Goal: Task Accomplishment & Management: Manage account settings

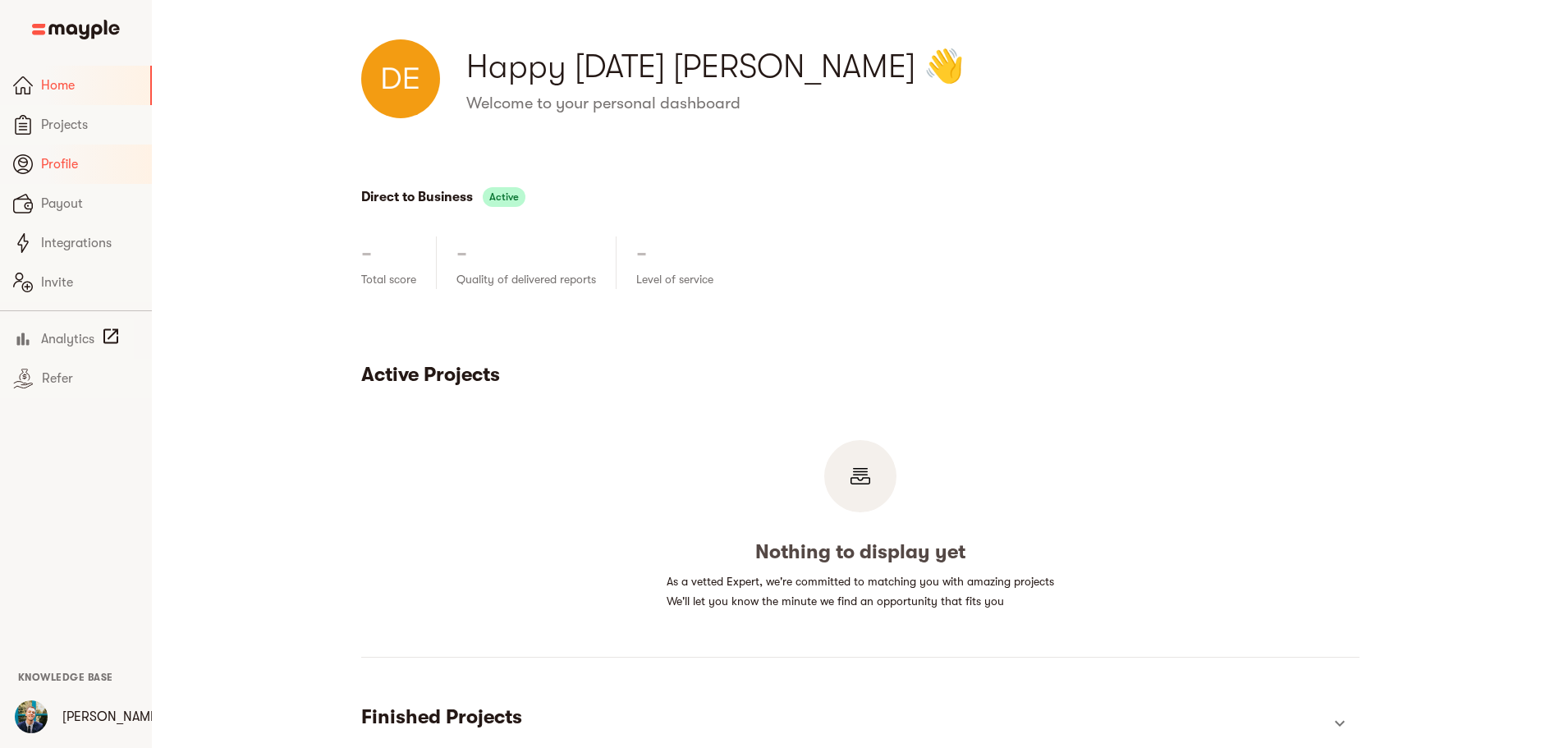
click at [86, 151] on link "Profile" at bounding box center [76, 164] width 152 height 40
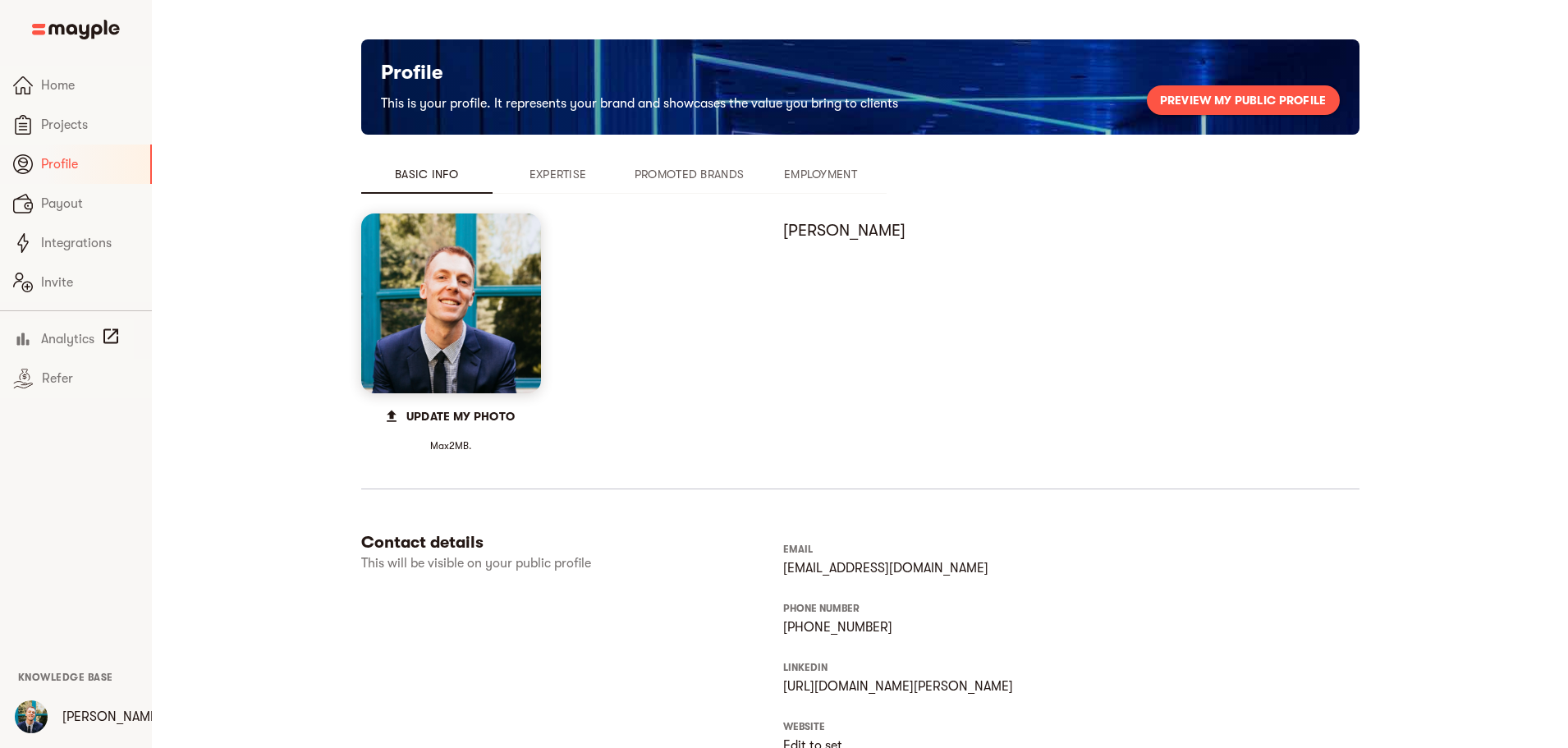
click at [633, 177] on span "Promoted Brands" at bounding box center [689, 173] width 112 height 19
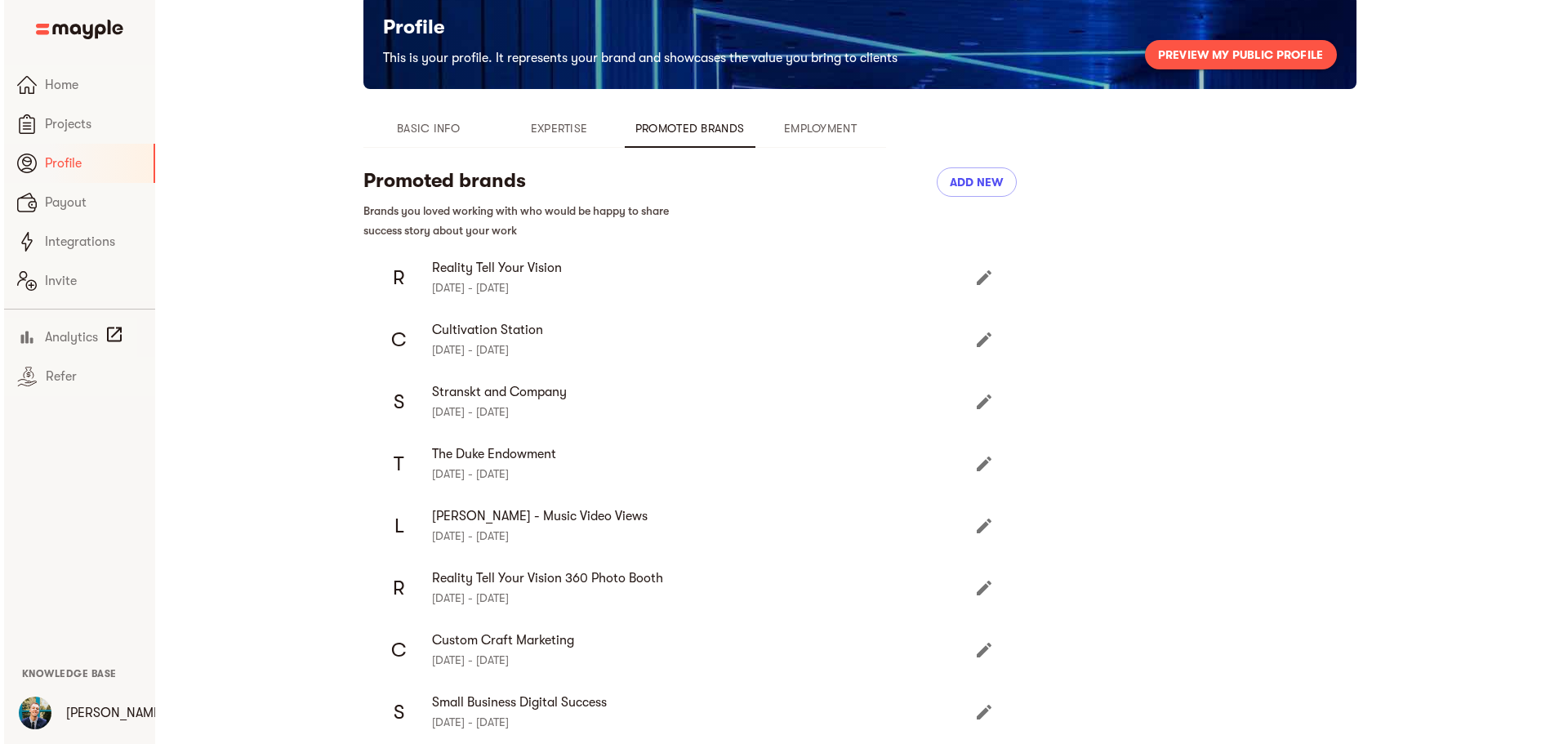
scroll to position [82, 0]
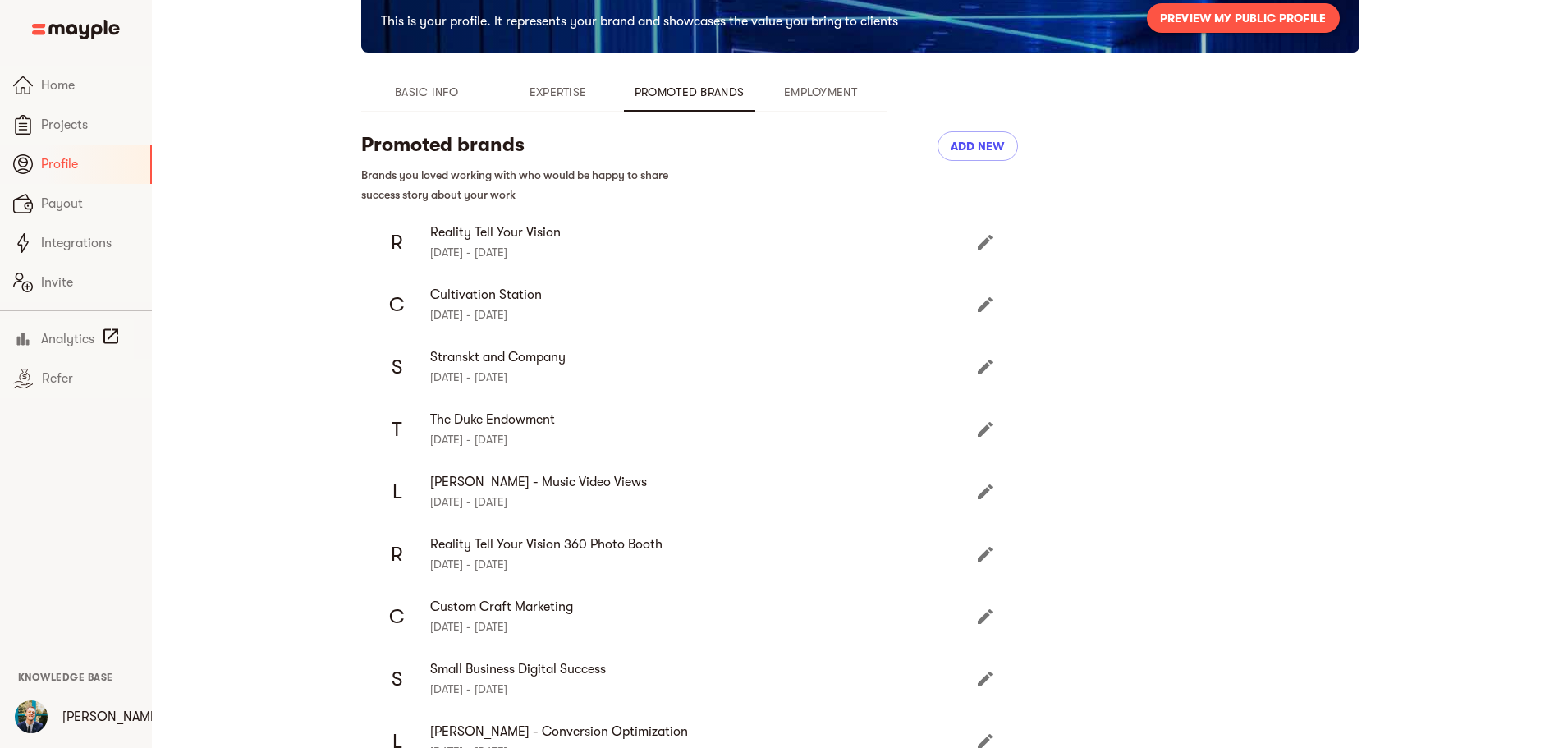
click at [975, 547] on icon "Edit" at bounding box center [984, 553] width 19 height 19
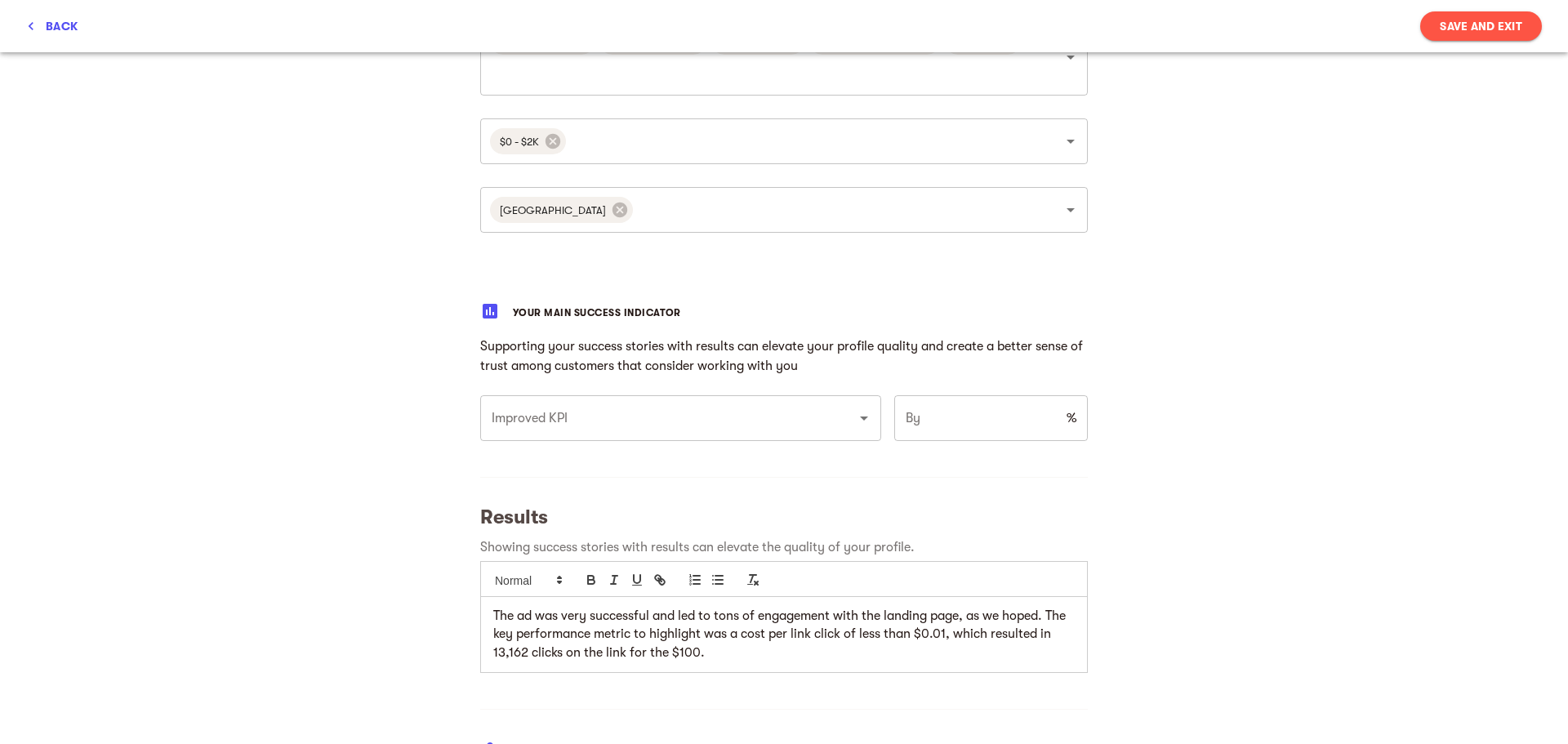
scroll to position [980, 0]
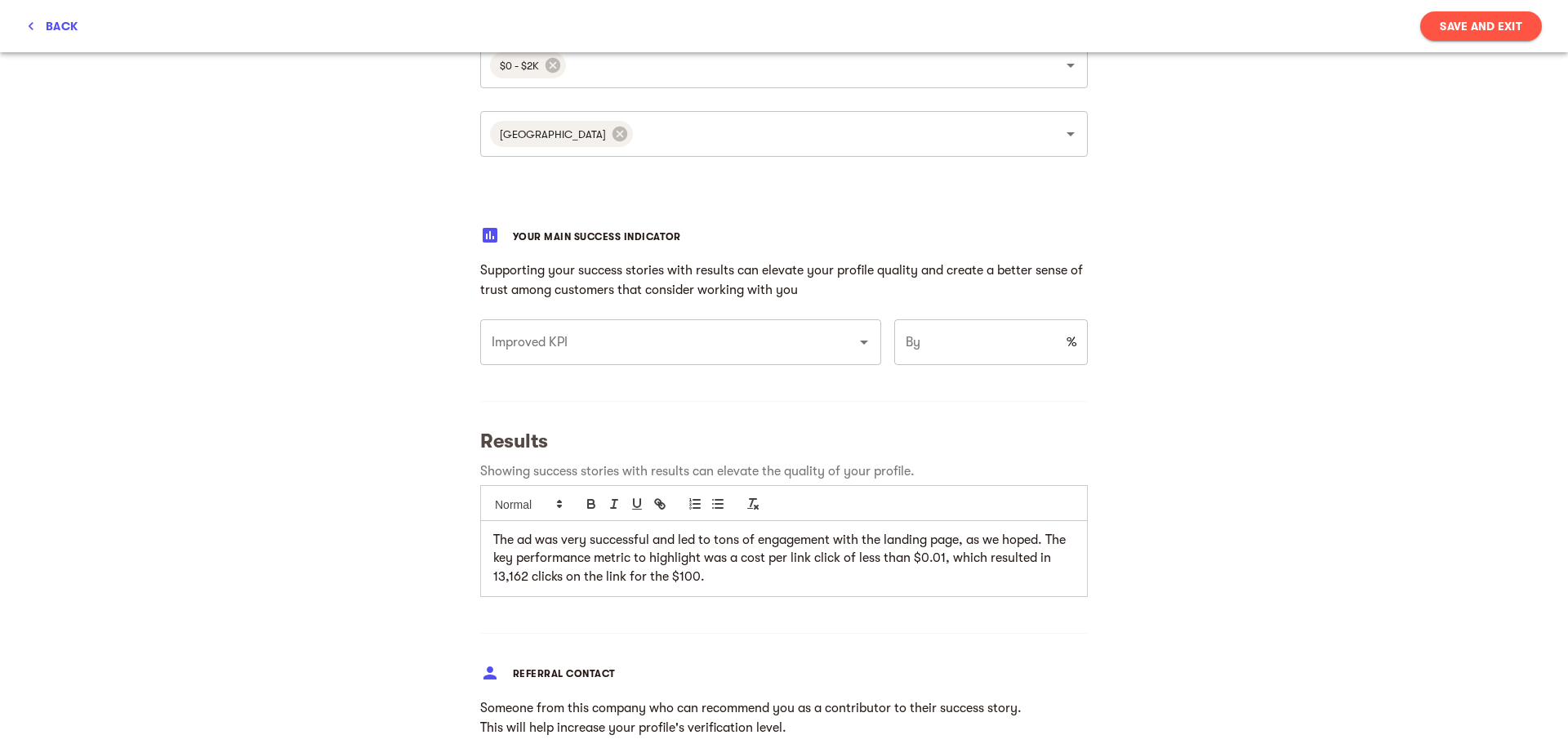
click at [809, 338] on input "Improved KPI" at bounding box center [657, 342] width 341 height 31
click at [1423, 534] on div "My success stories Tell us the about brands you loved working with and want to …" at bounding box center [784, 94] width 1568 height 2043
click at [1215, 542] on div "My success stories Tell us the about brands you loved working with and want to …" at bounding box center [784, 94] width 1568 height 2043
click at [832, 337] on div at bounding box center [853, 342] width 42 height 23
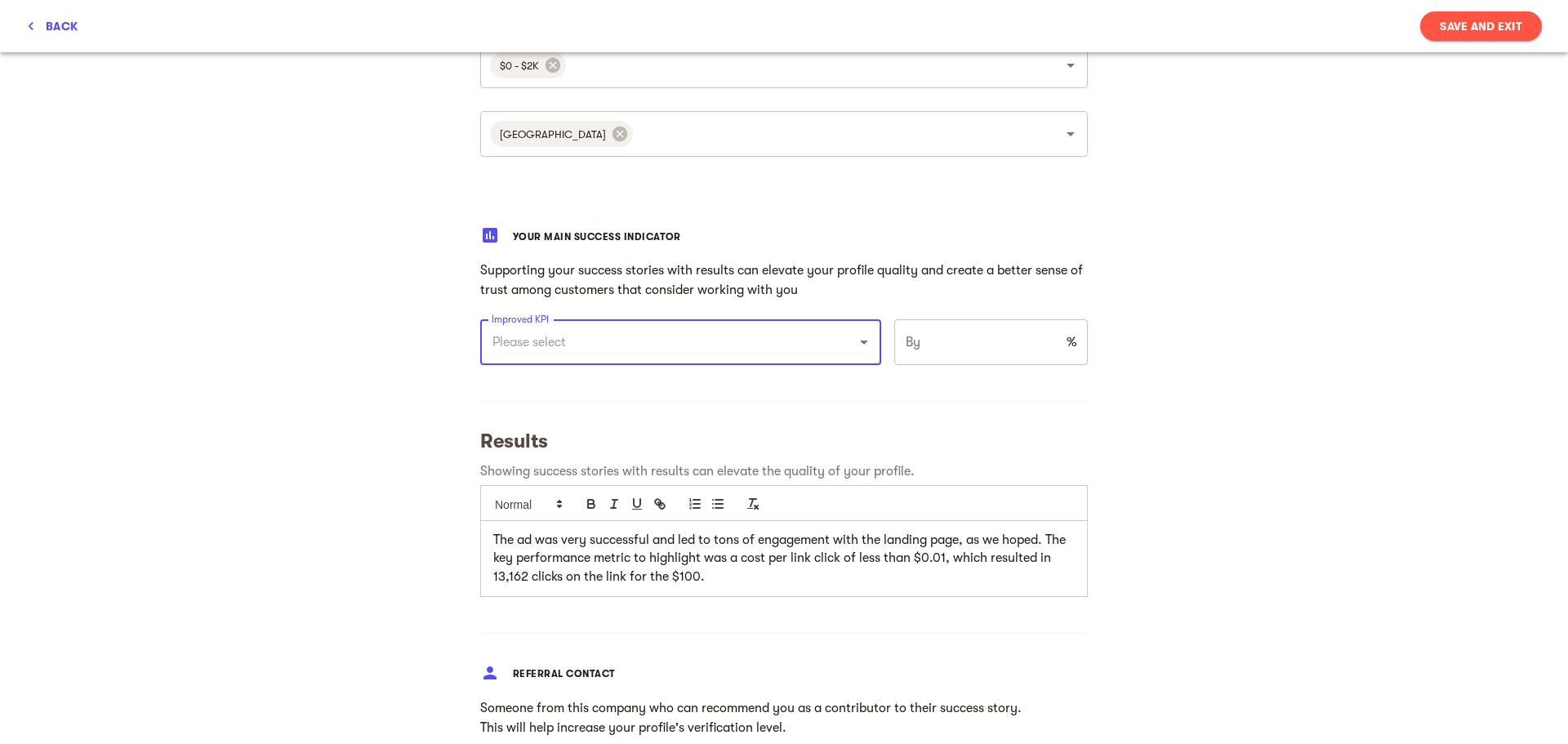
click at [832, 337] on div at bounding box center [853, 342] width 42 height 23
click at [842, 342] on div at bounding box center [853, 342] width 42 height 23
click at [859, 348] on icon "Open" at bounding box center [864, 342] width 19 height 19
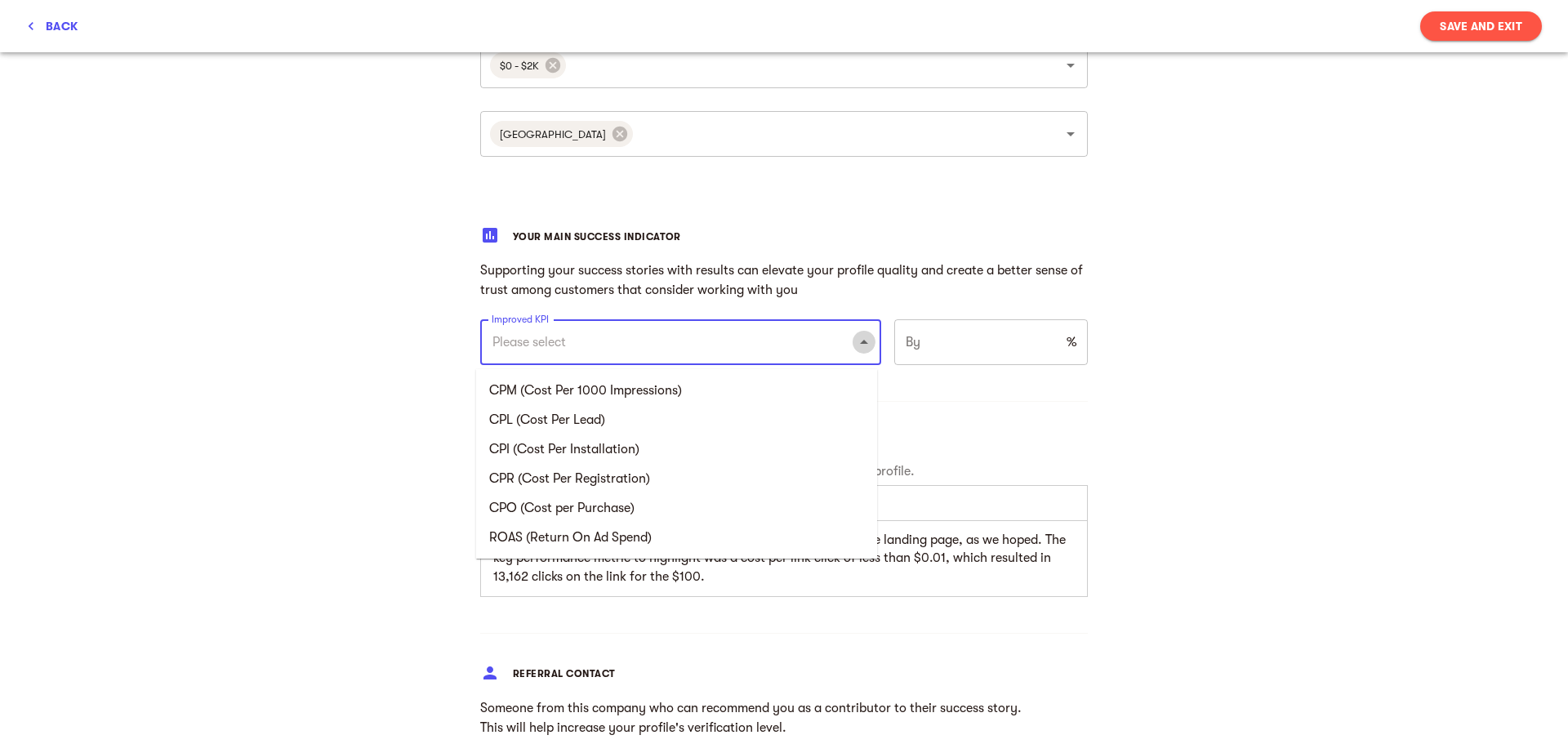
click at [859, 348] on icon "Close" at bounding box center [864, 342] width 19 height 19
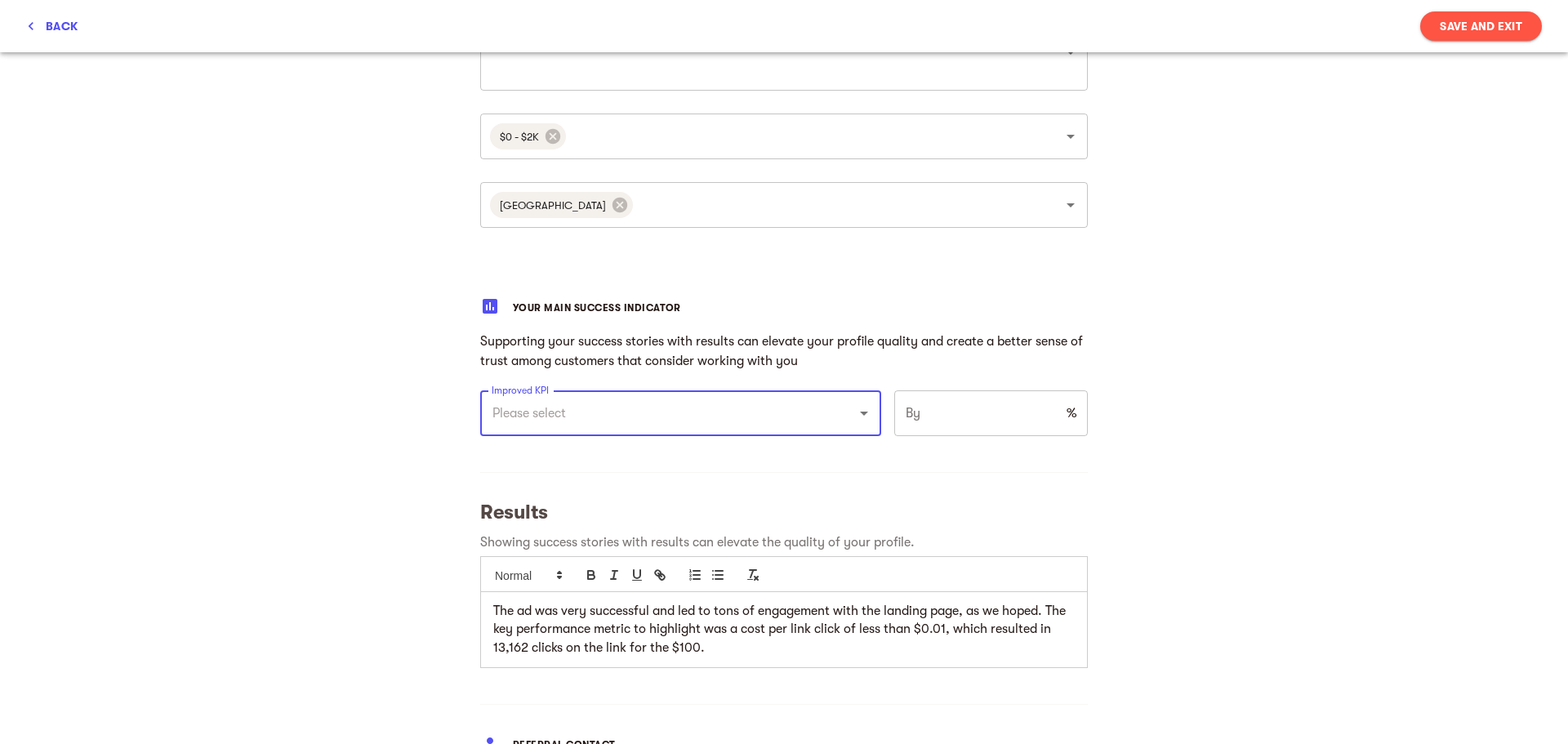
scroll to position [1062, 0]
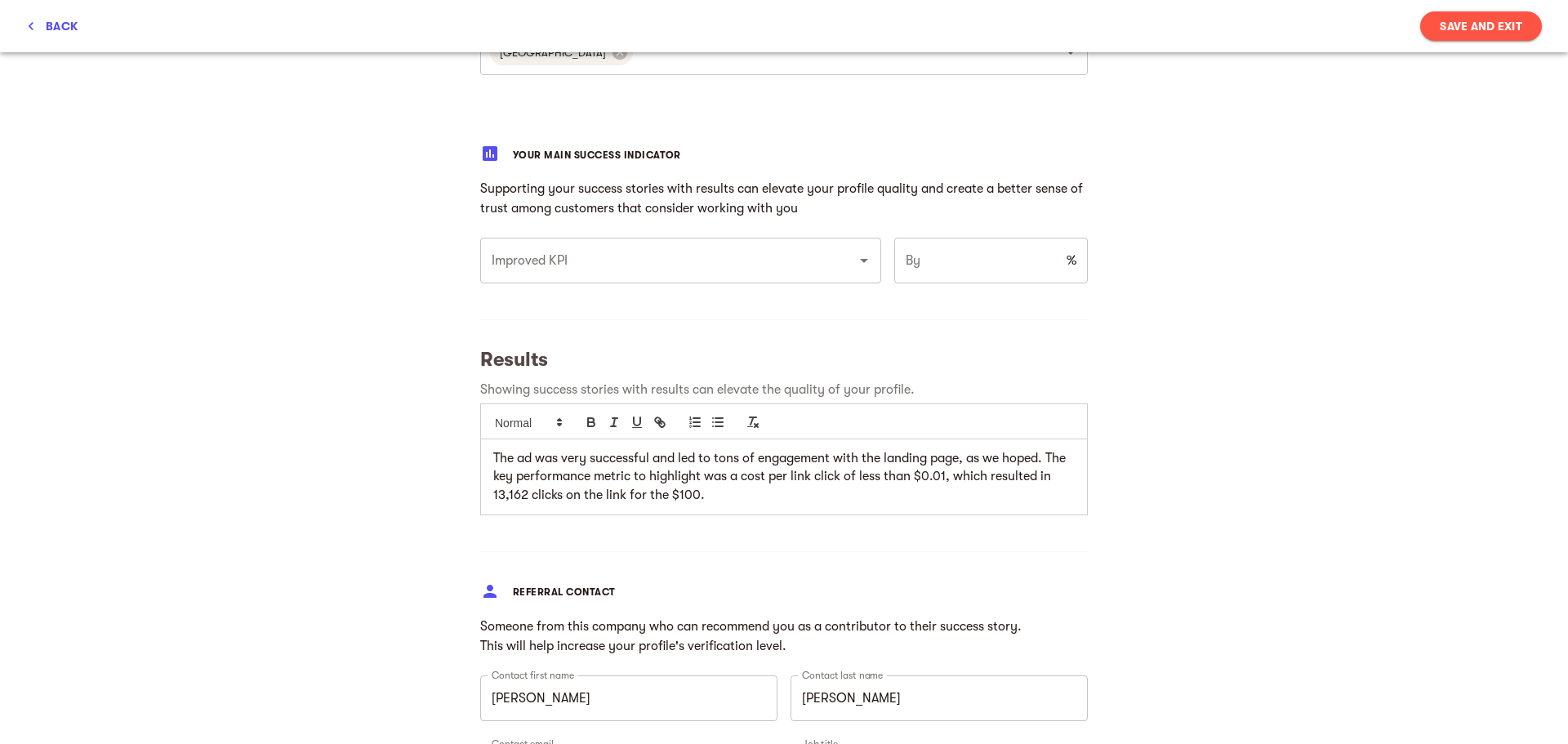
click at [335, 437] on div "My success stories Tell us the about brands you loved working with and want to …" at bounding box center [784, 13] width 1568 height 2043
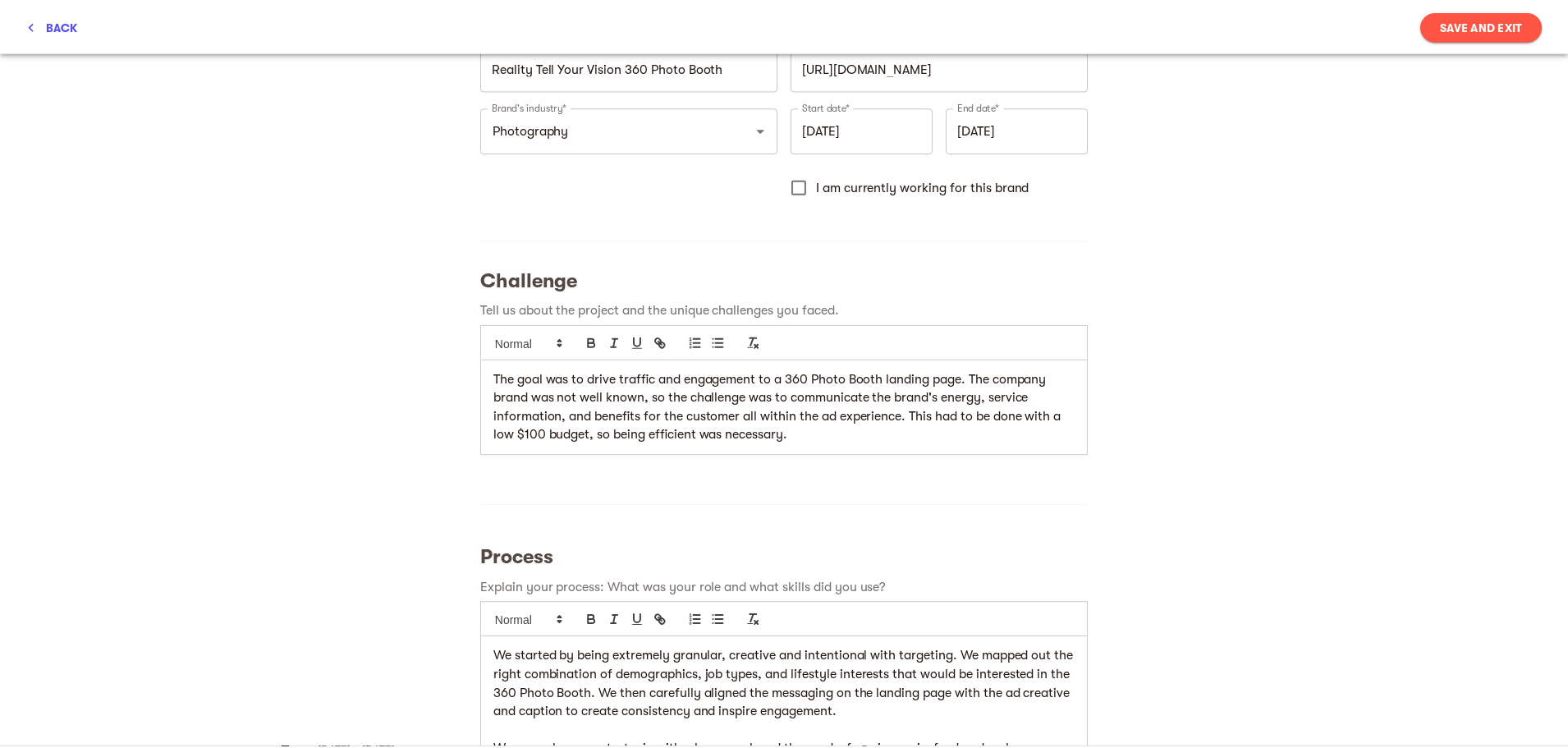
scroll to position [0, 0]
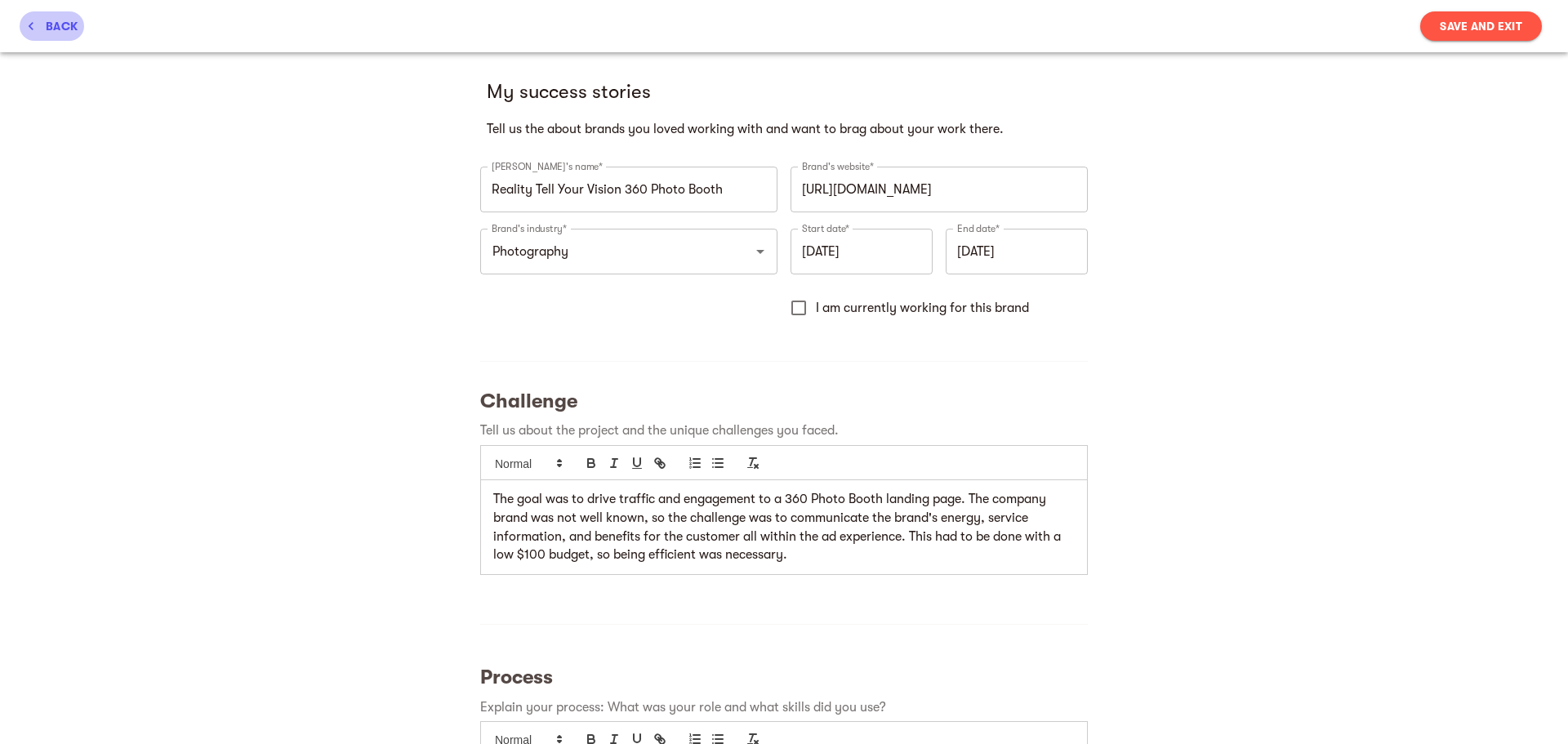
click at [51, 24] on span "back" at bounding box center [51, 25] width 51 height 19
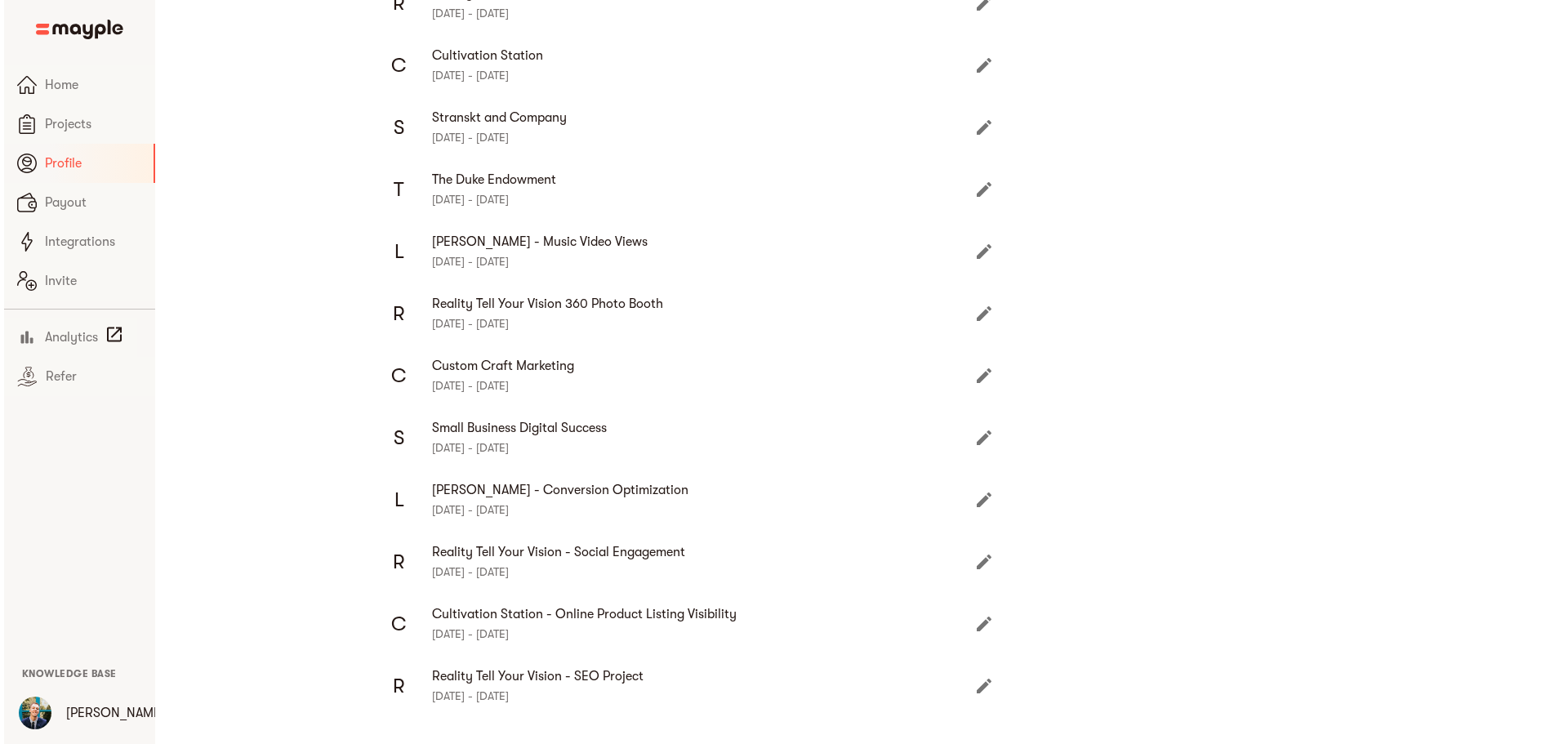
scroll to position [327, 0]
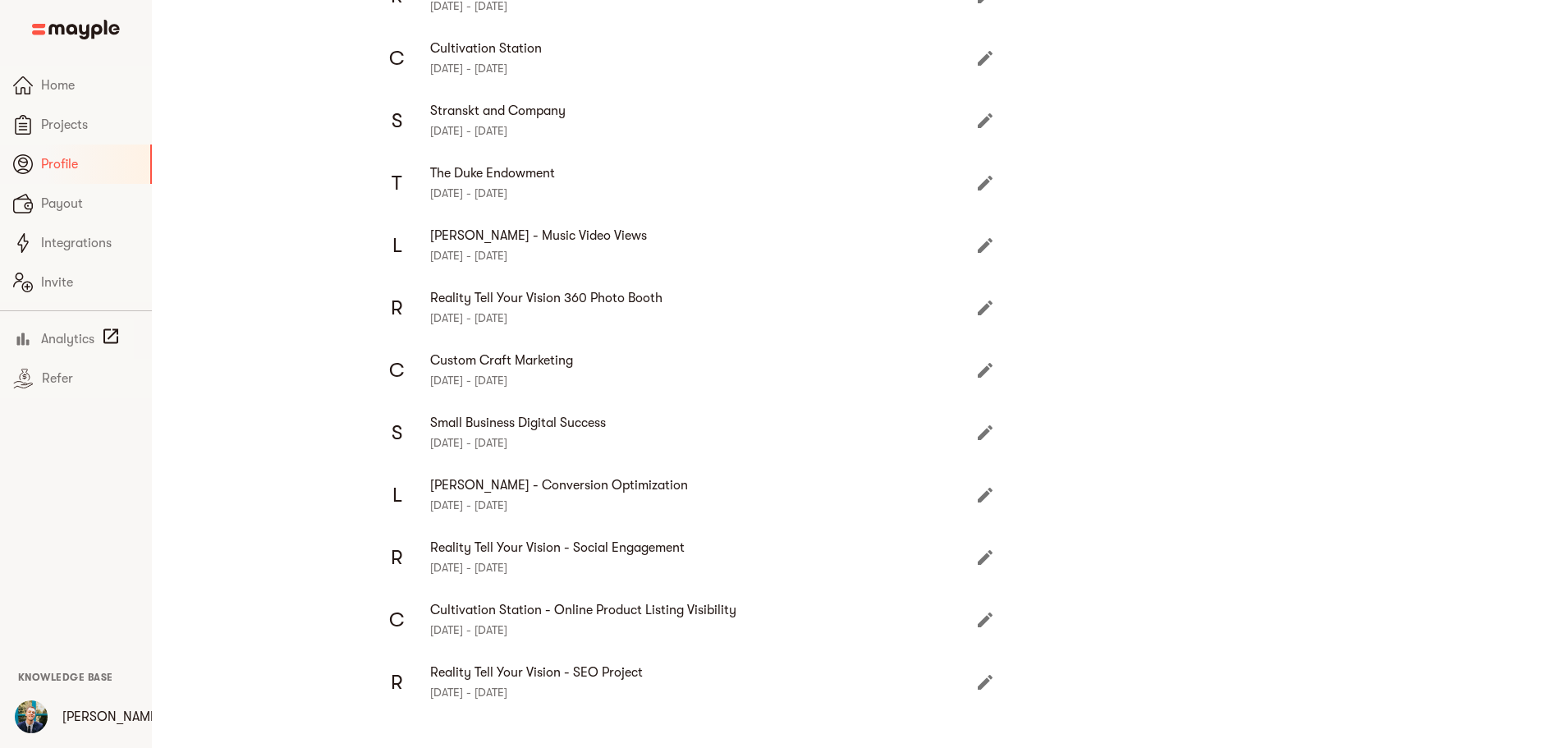
click at [975, 236] on icon "Edit" at bounding box center [984, 245] width 19 height 19
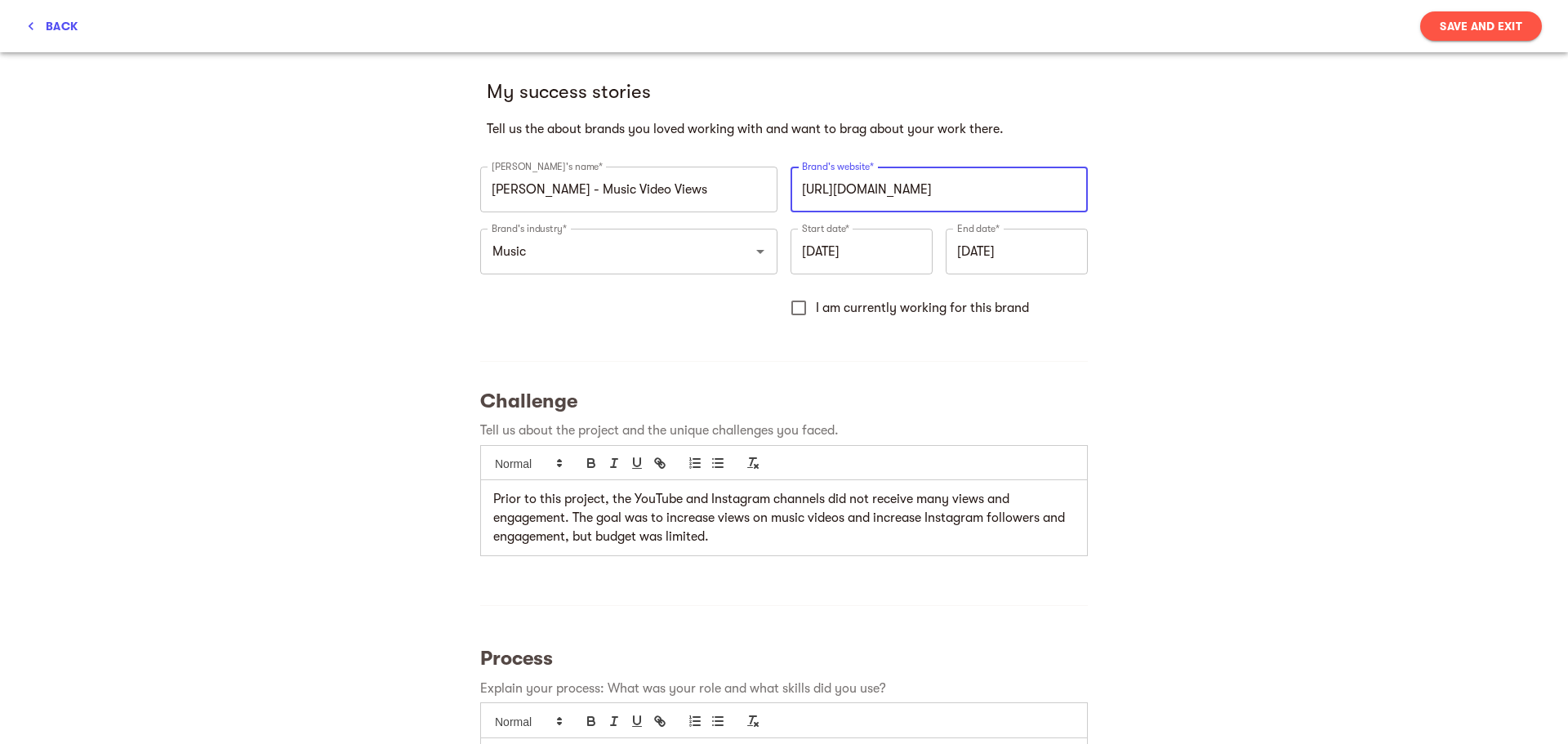
click at [933, 185] on input "[URL][DOMAIN_NAME]" at bounding box center [938, 189] width 297 height 45
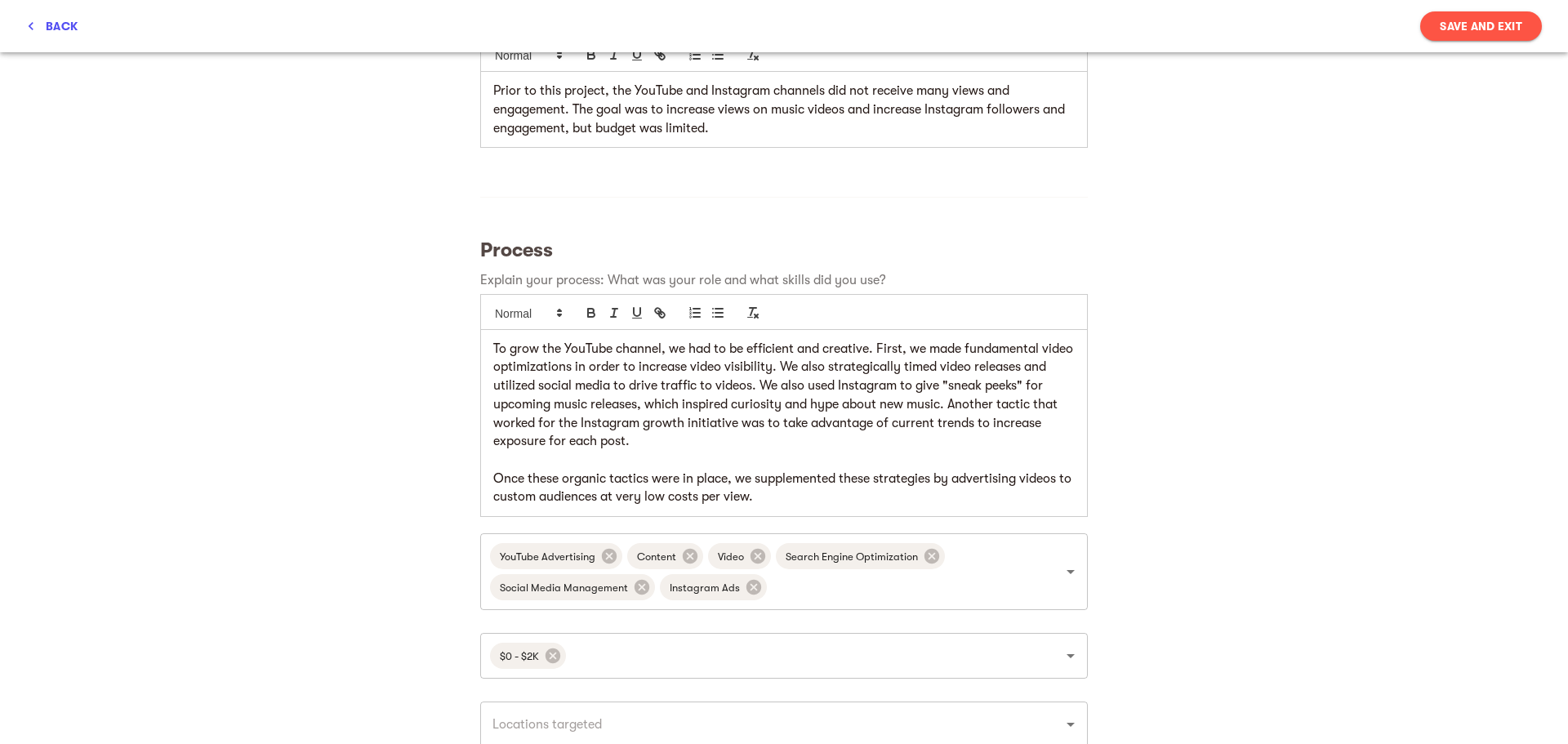
scroll to position [245, 0]
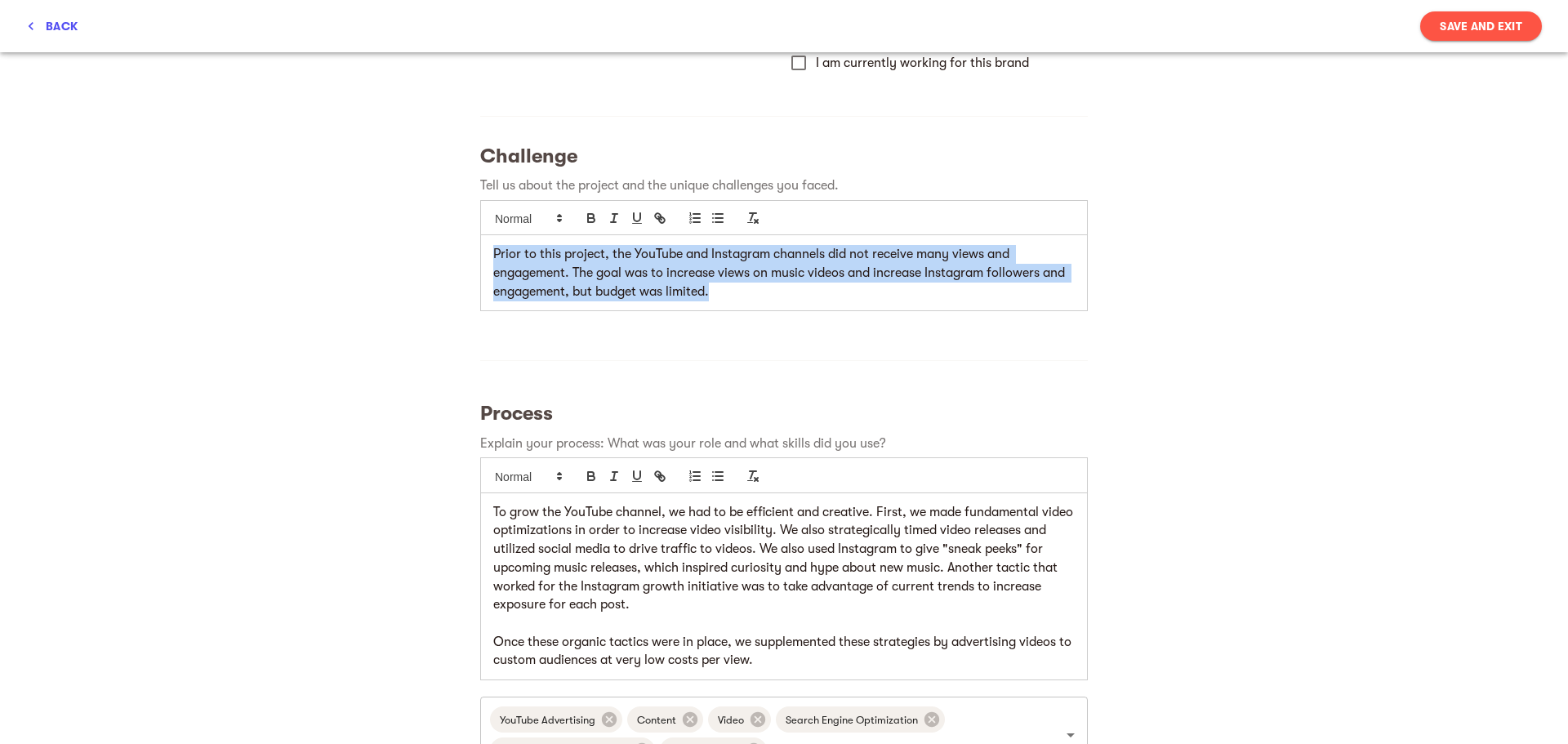
drag, startPoint x: 481, startPoint y: 255, endPoint x: 718, endPoint y: 290, distance: 239.6
click at [718, 290] on div "Prior to this project, the YouTube and Instagram channels did not receive many …" at bounding box center [784, 272] width 606 height 75
copy p "Prior to this project, the YouTube and Instagram channels did not receive many …"
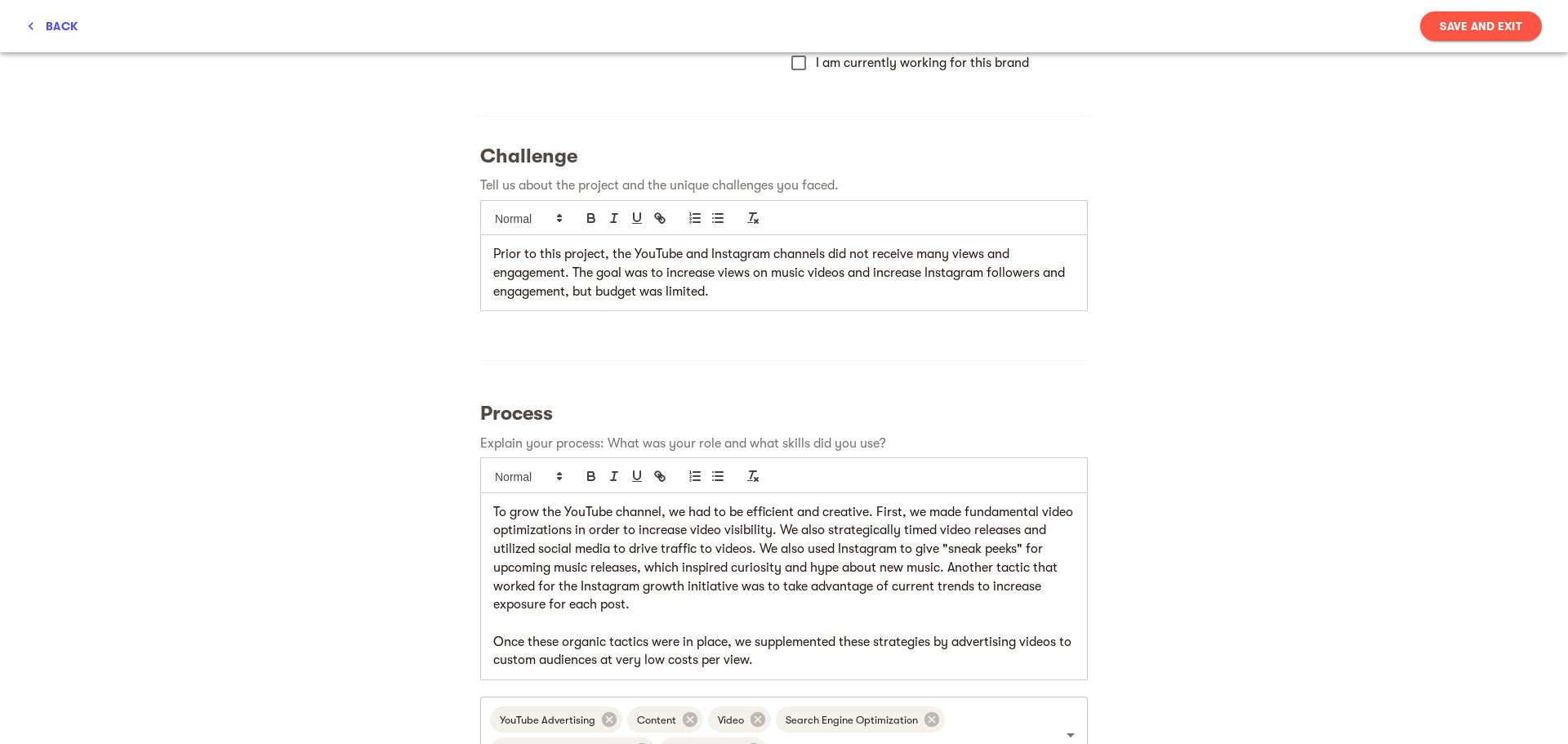
click at [718, 546] on p "To grow the YouTube channel, we had to be efficient and creative. First, we mad…" at bounding box center [784, 559] width 582 height 111
click at [487, 517] on div "To grow the YouTube channel, we had to be efficient and creative. First, we mad…" at bounding box center [784, 586] width 606 height 186
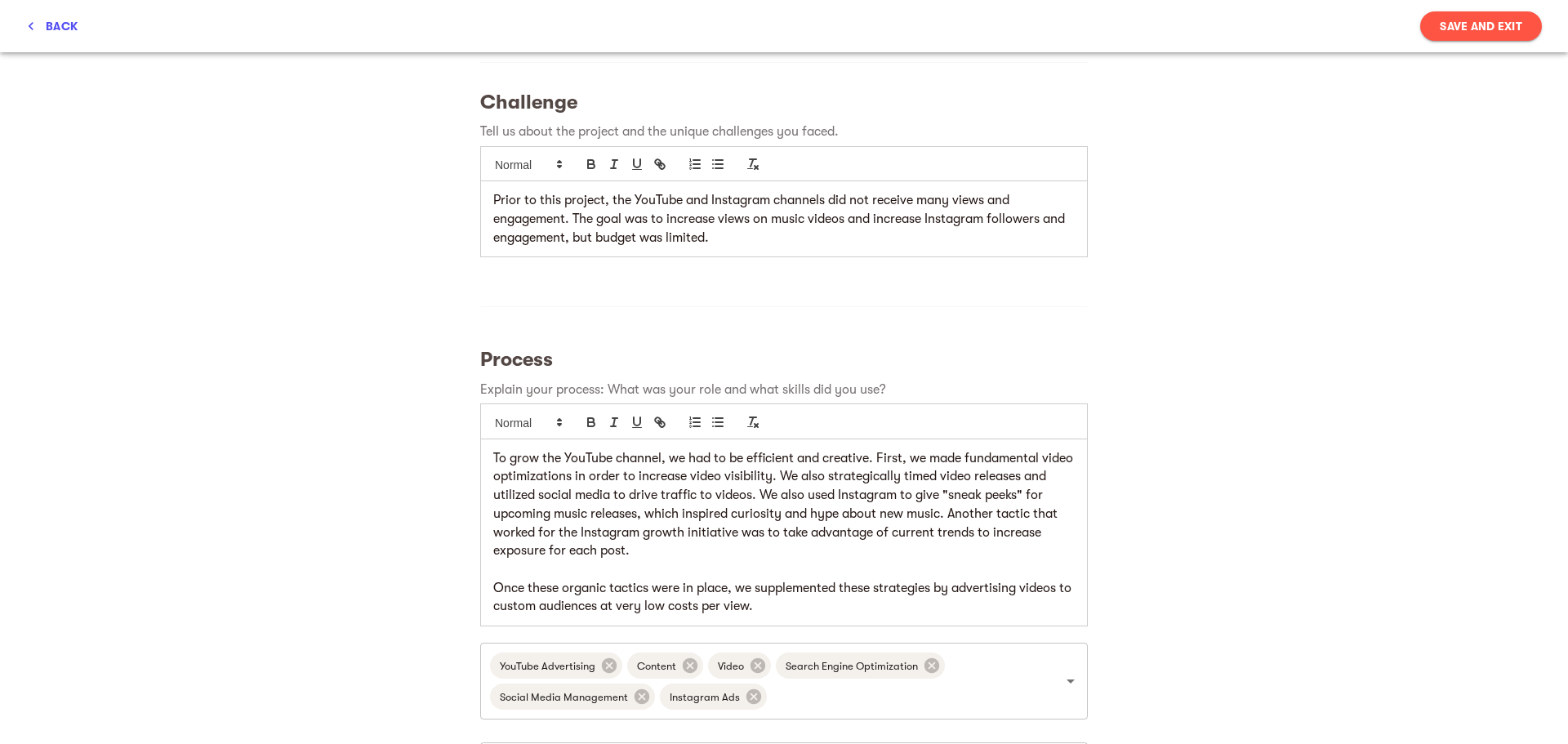
scroll to position [327, 0]
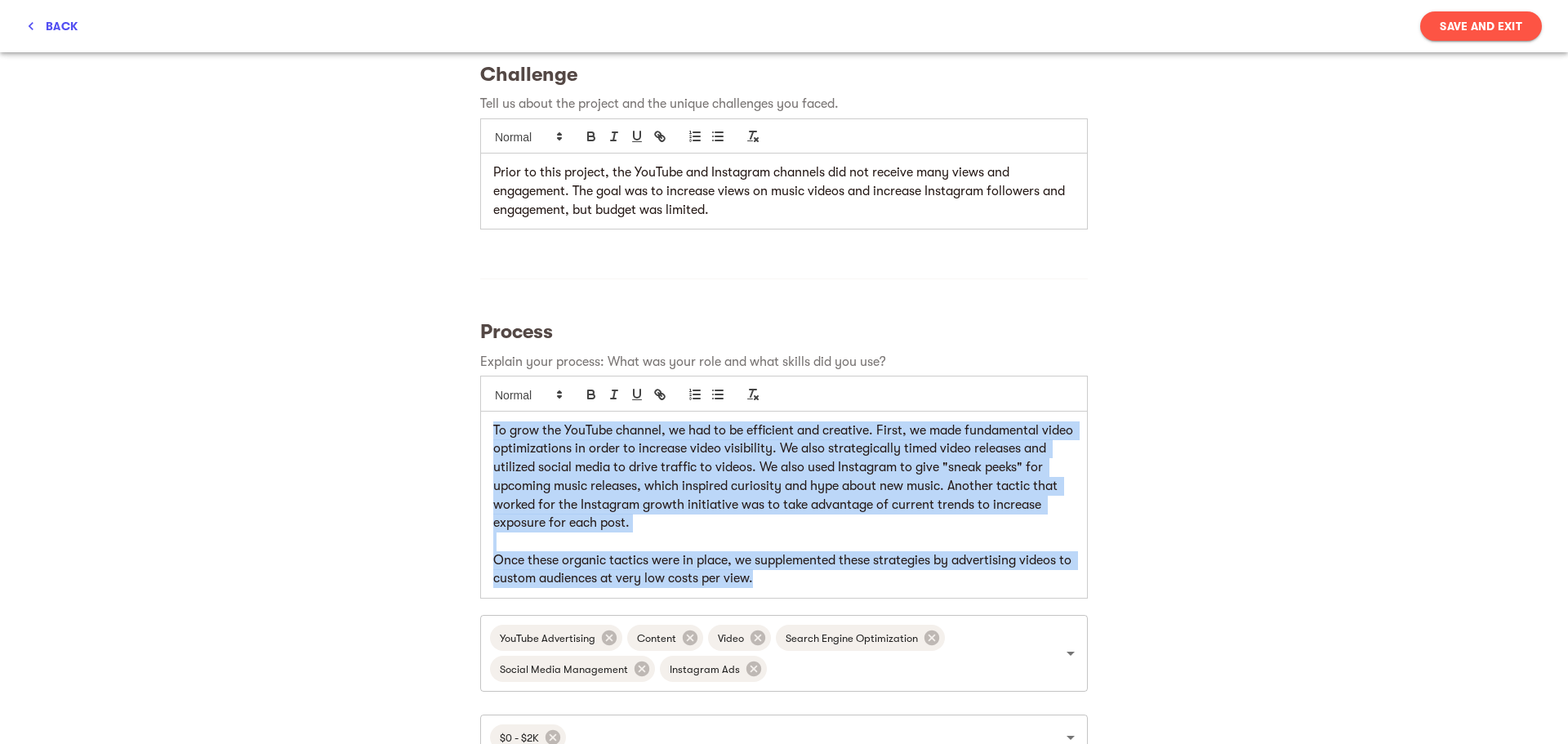
click at [798, 576] on p "Once these organic tactics were in place, we supplemented these strategies by a…" at bounding box center [784, 570] width 582 height 37
copy div "To grow the YouTube channel, we had to be efficient and creative. First, we mad…"
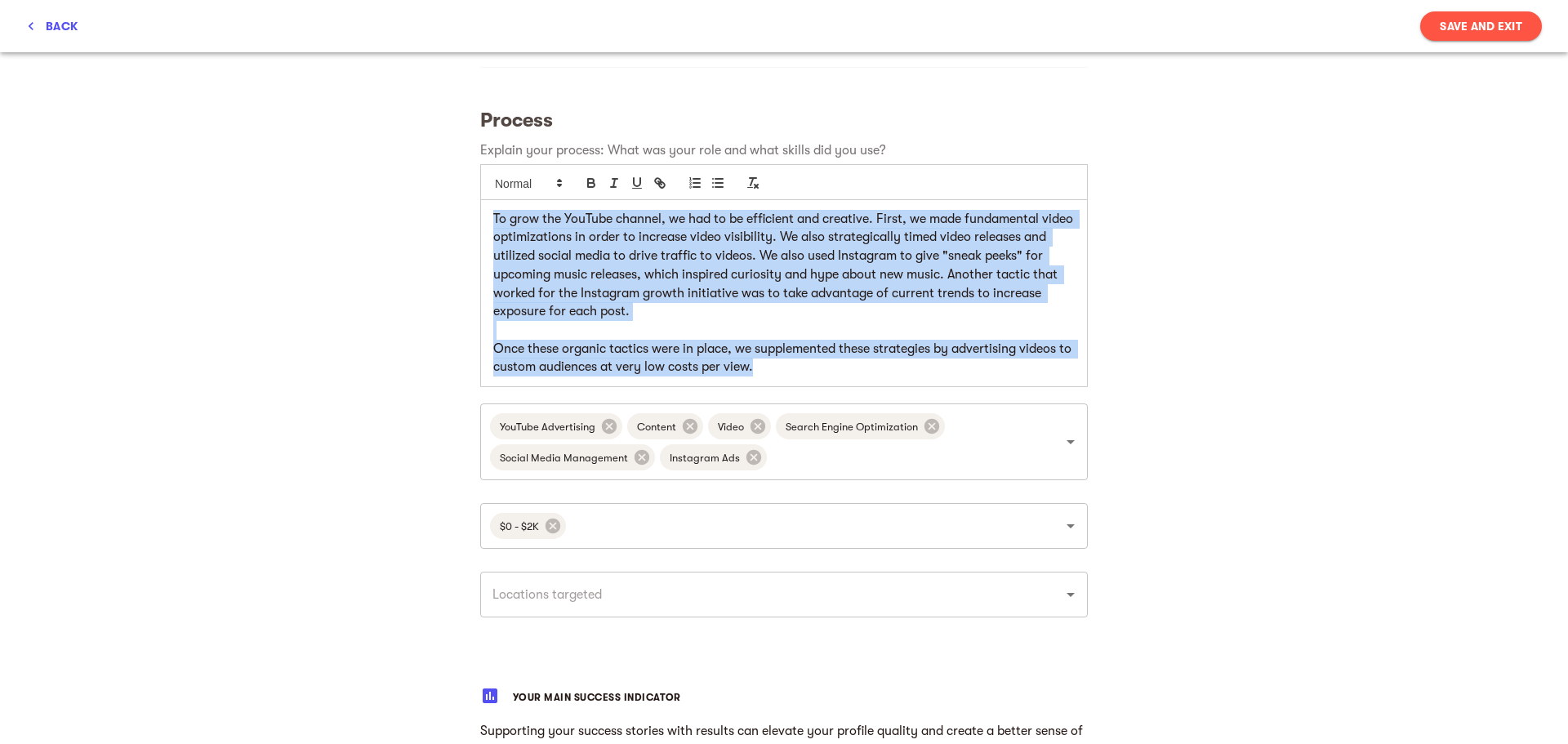
scroll to position [571, 0]
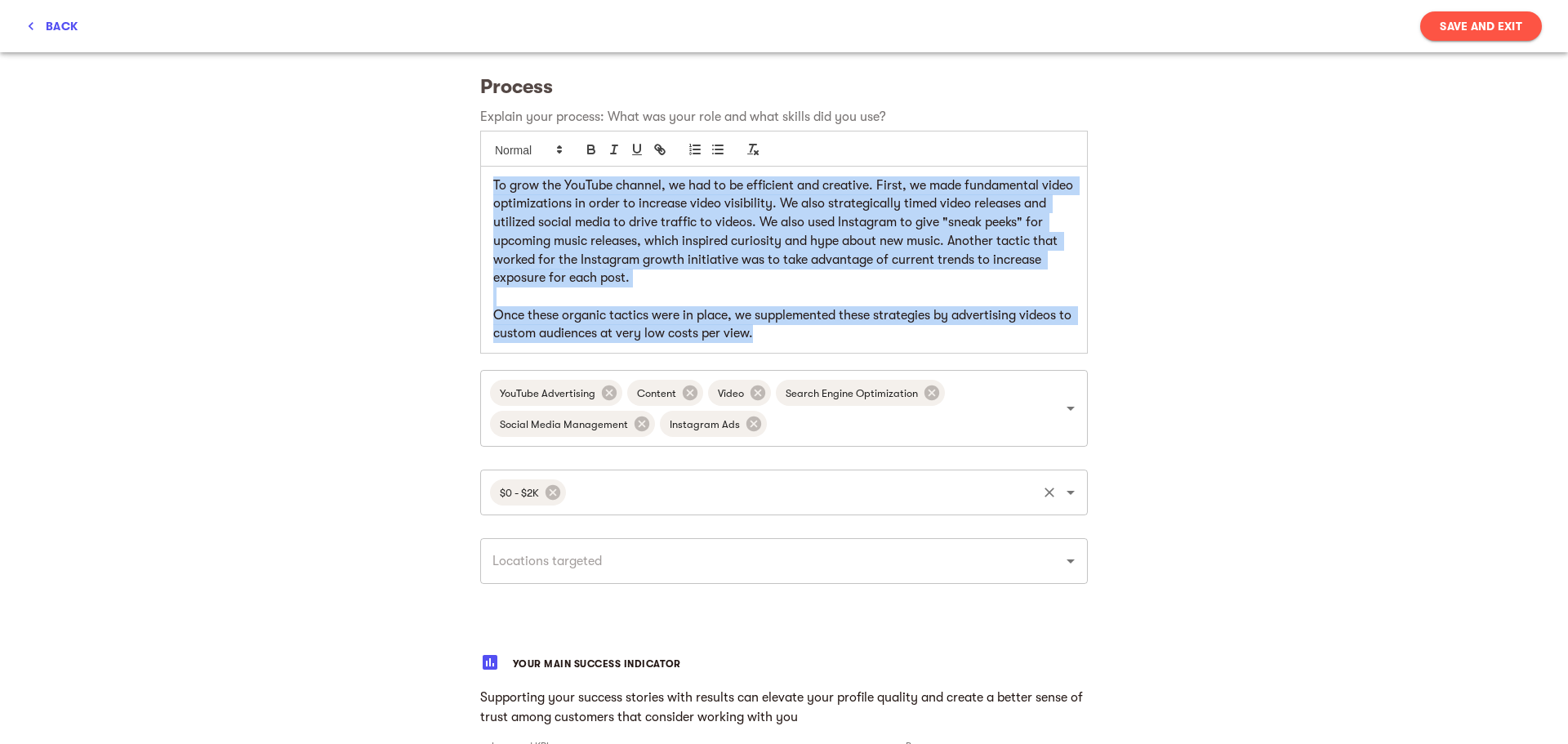
click at [863, 508] on input "text" at bounding box center [801, 492] width 466 height 31
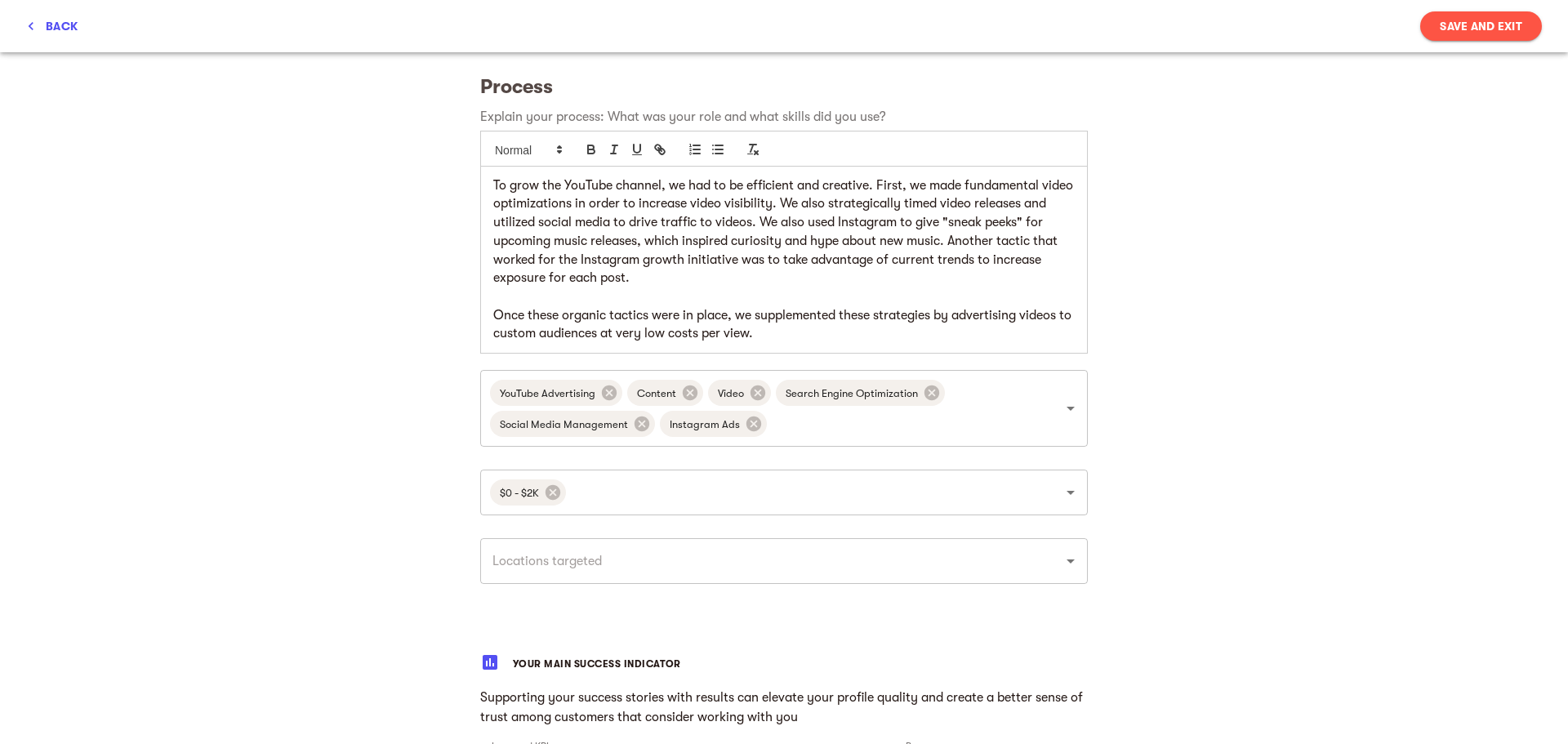
click at [1321, 359] on div "My success stories Tell us the about brands you loved working with and want to …" at bounding box center [784, 512] width 1568 height 2062
click at [835, 303] on p at bounding box center [784, 297] width 582 height 19
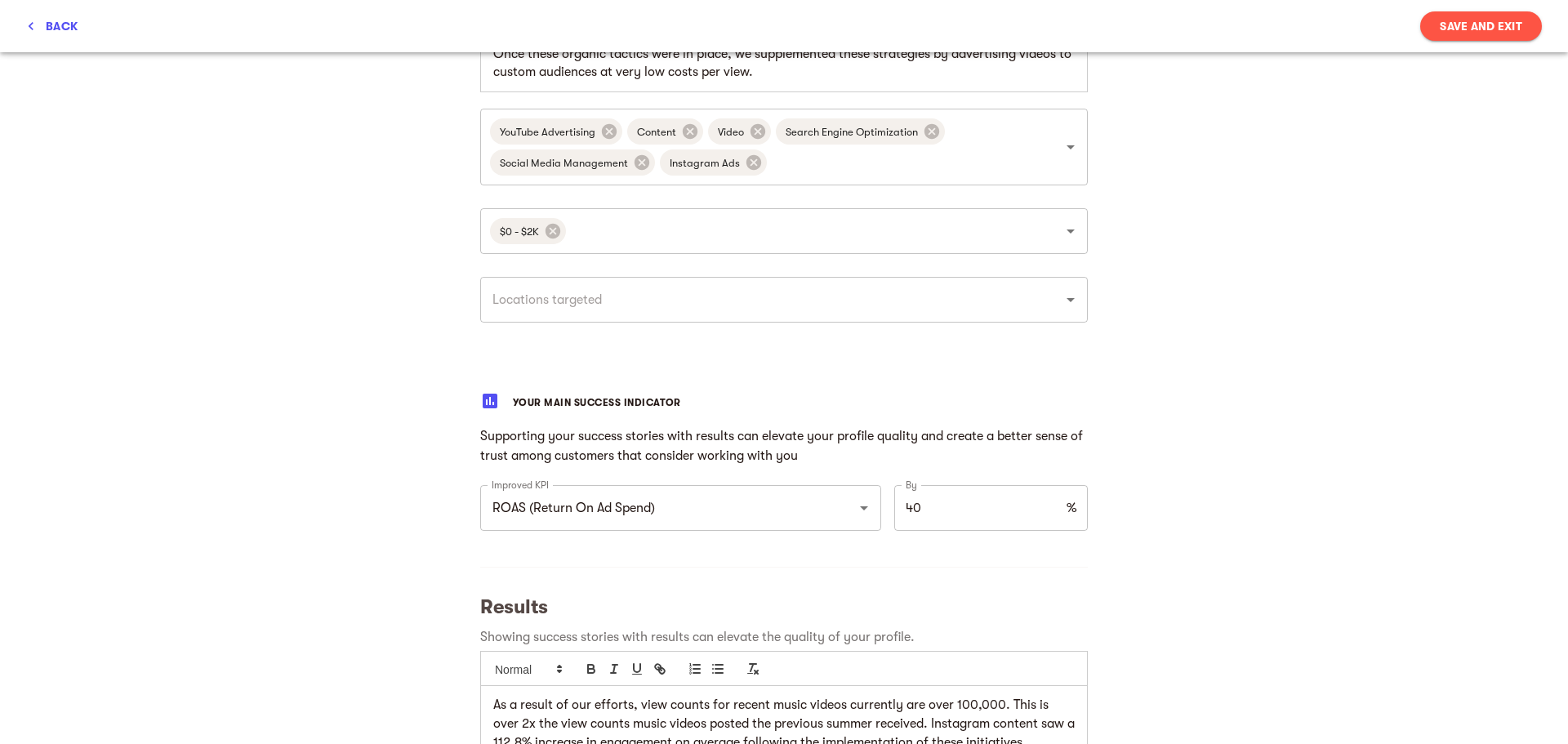
scroll to position [980, 0]
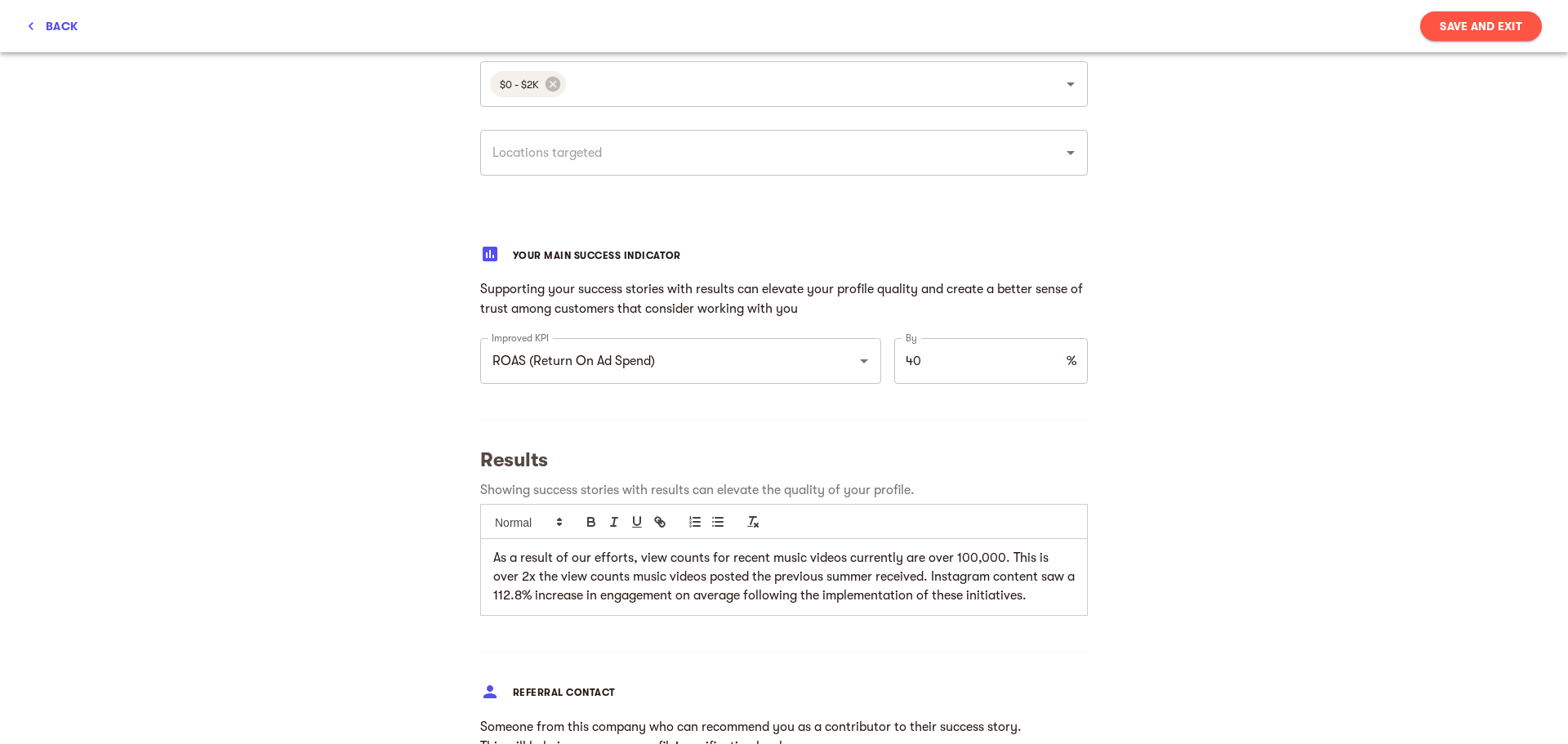
click at [487, 559] on div "As a result of our efforts, view counts for recent music videos currently are o…" at bounding box center [784, 576] width 606 height 75
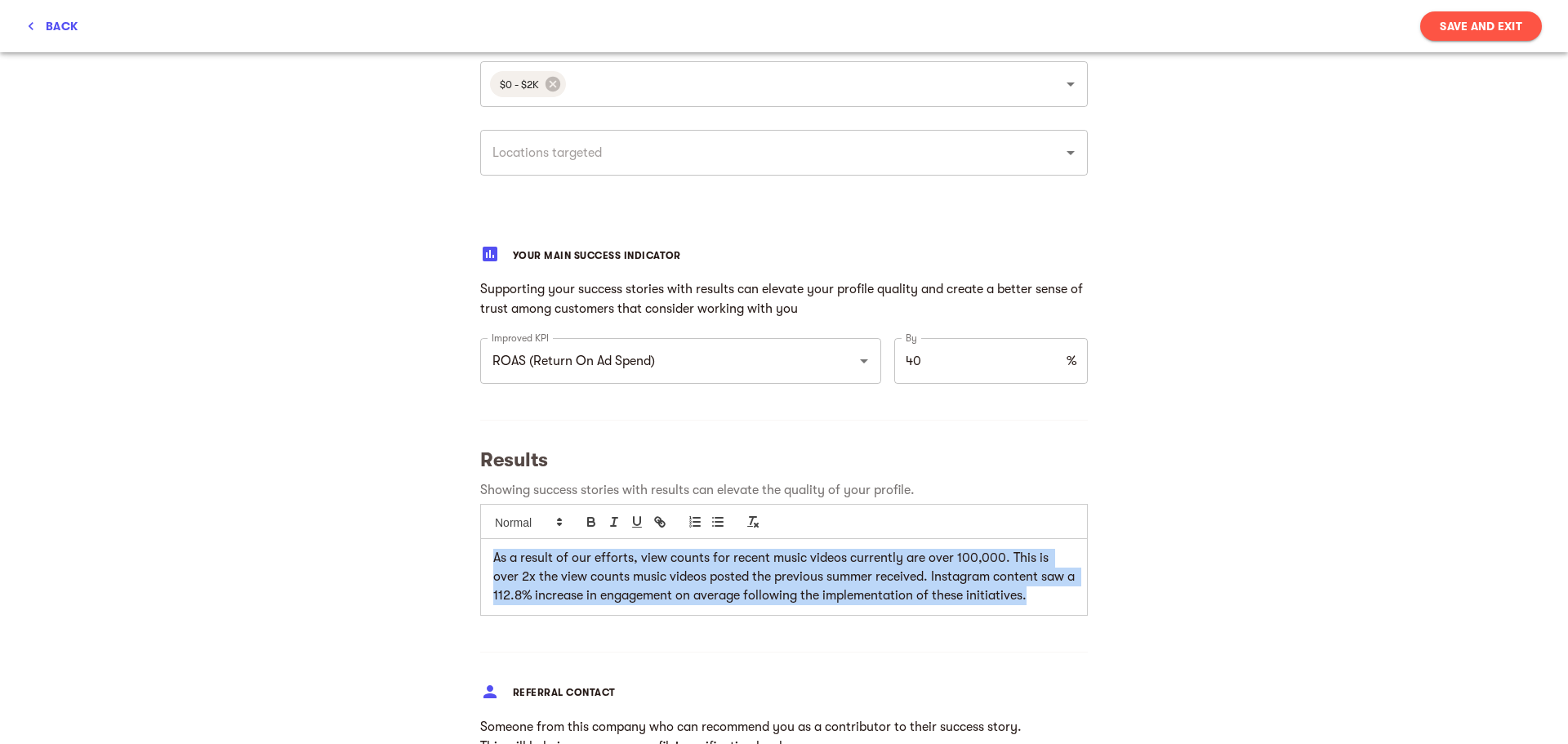
click at [1038, 602] on p "As a result of our efforts, view counts for recent music videos currently are o…" at bounding box center [784, 577] width 582 height 56
copy p "As a result of our efforts, view counts for recent music videos currently are o…"
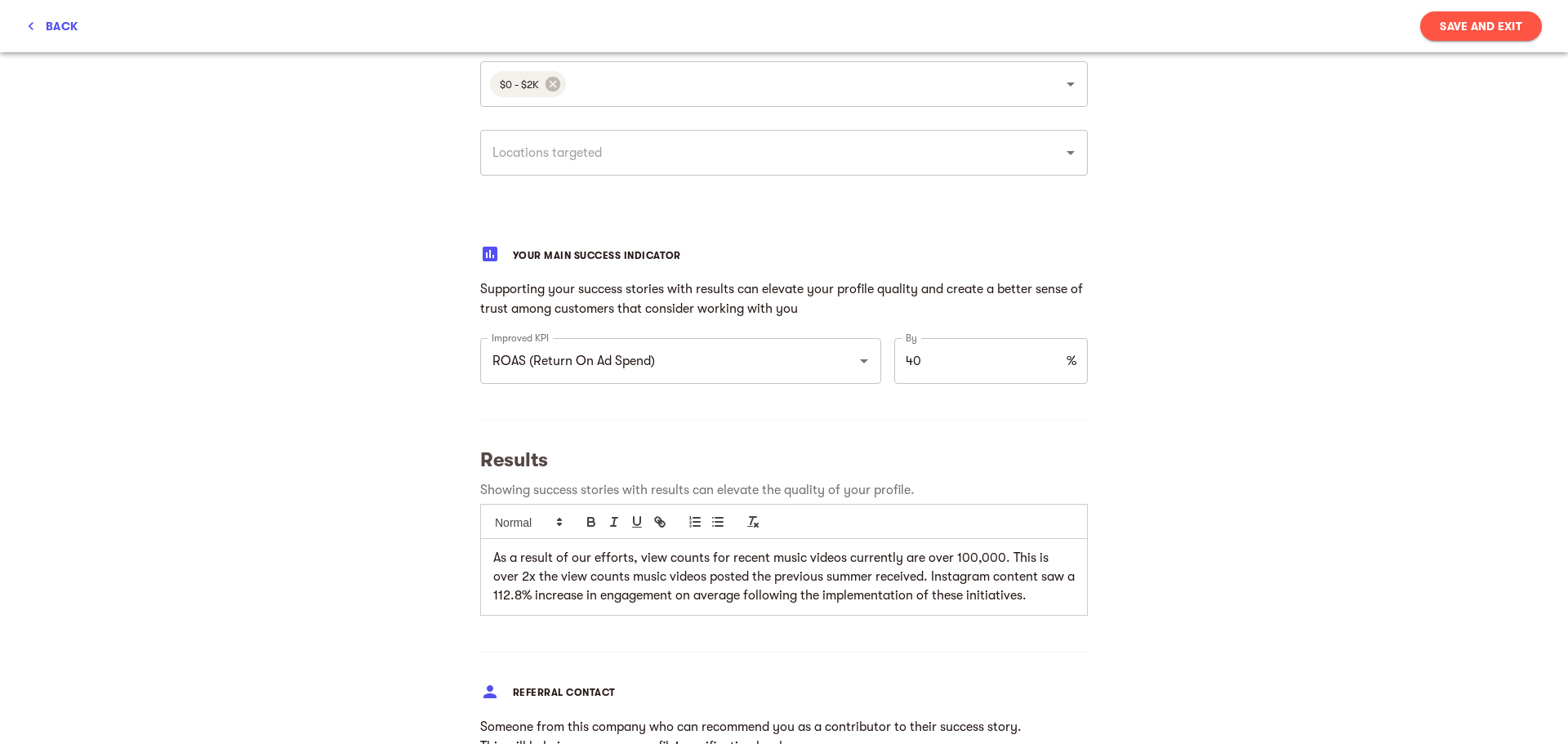
click at [1177, 571] on div "My success stories Tell us the about brands you loved working with and want to …" at bounding box center [784, 104] width 1568 height 2062
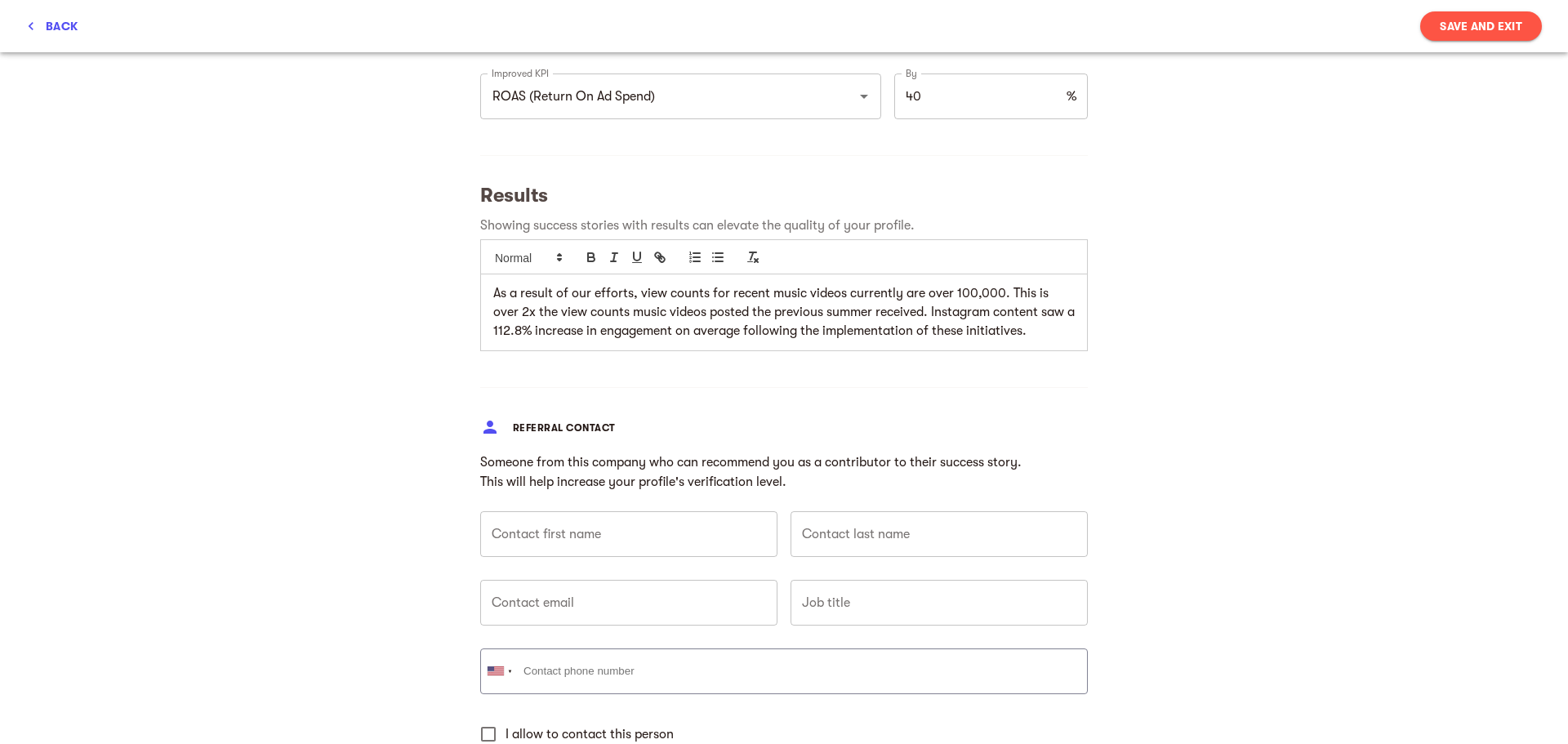
scroll to position [1390, 0]
